Goal: Transaction & Acquisition: Purchase product/service

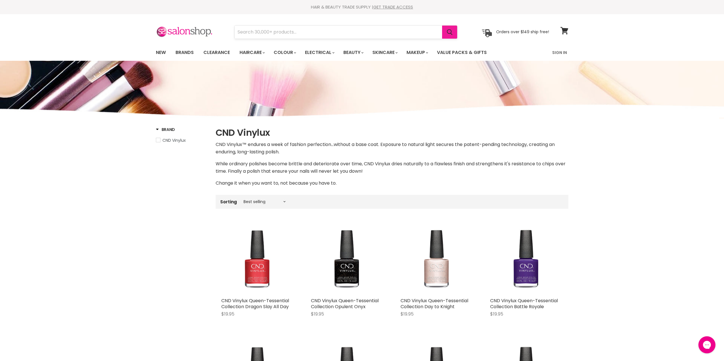
click at [449, 31] on icon "Search" at bounding box center [450, 32] width 6 height 6
click at [248, 33] on input "Search" at bounding box center [338, 32] width 207 height 13
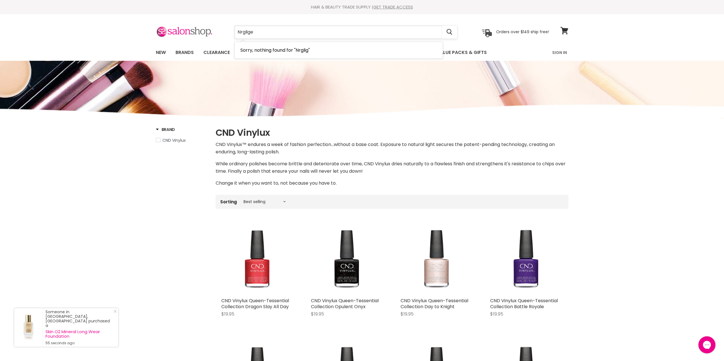
type input "Nrgligee"
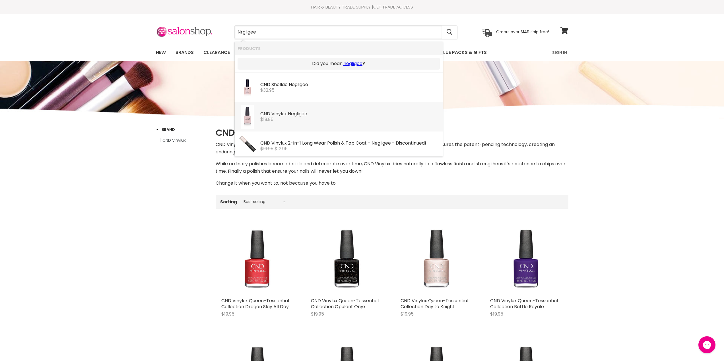
click at [270, 115] on div "CND Vinylux Negligee" at bounding box center [349, 114] width 179 height 6
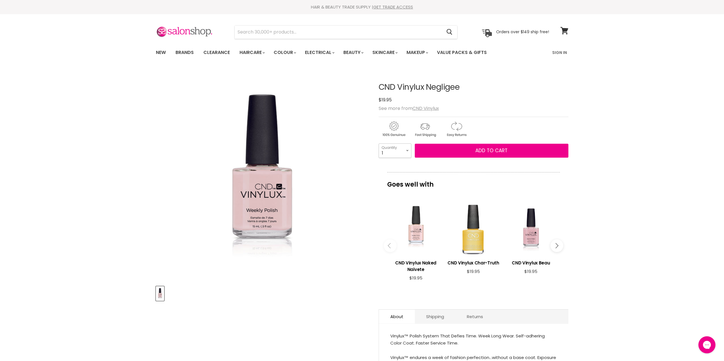
click at [407, 150] on select "1 2 3 4 5 6 7 8 9 10+" at bounding box center [395, 151] width 33 height 14
select select "2"
click at [379, 144] on select "1 2 3 4 5 6 7 8 9 10+" at bounding box center [395, 151] width 33 height 14
type input "2"
click at [482, 150] on span "Add to cart" at bounding box center [491, 150] width 32 height 7
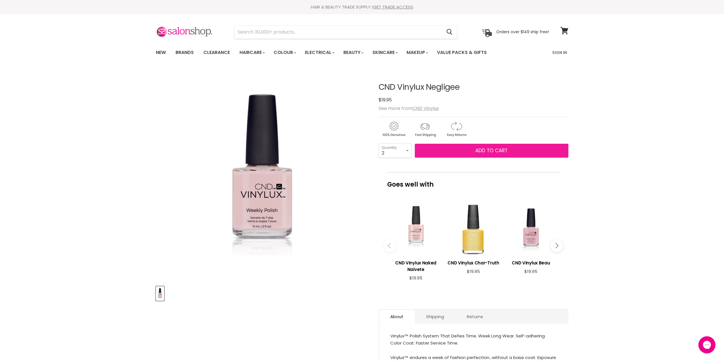
click at [486, 150] on span "Add to cart" at bounding box center [491, 150] width 32 height 7
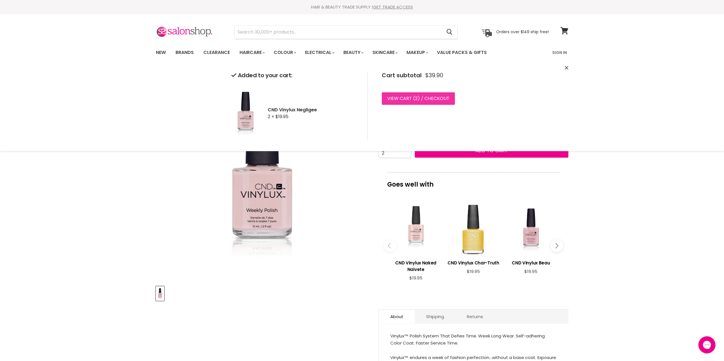
click at [416, 99] on span "2" at bounding box center [416, 98] width 3 height 7
